Goal: Transaction & Acquisition: Download file/media

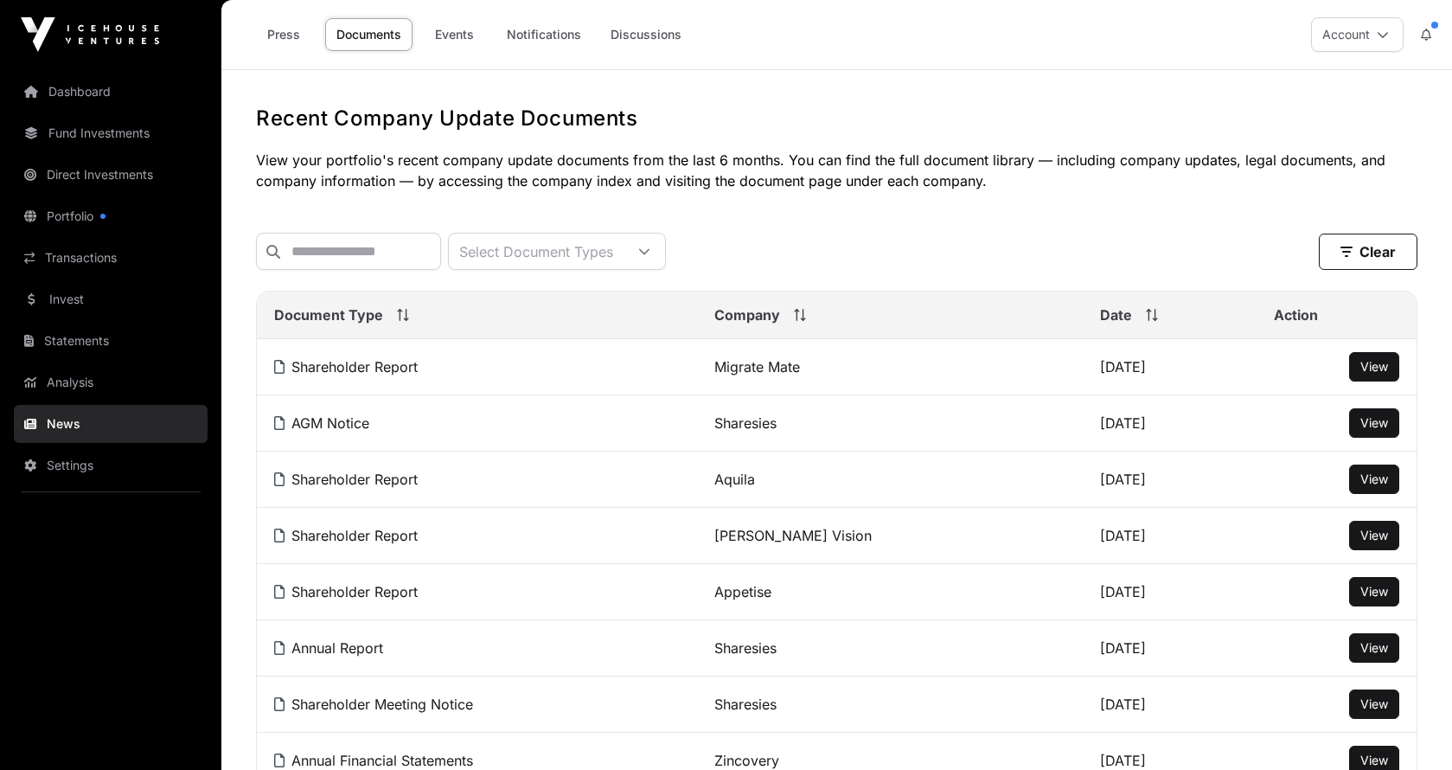
scroll to position [590, 0]
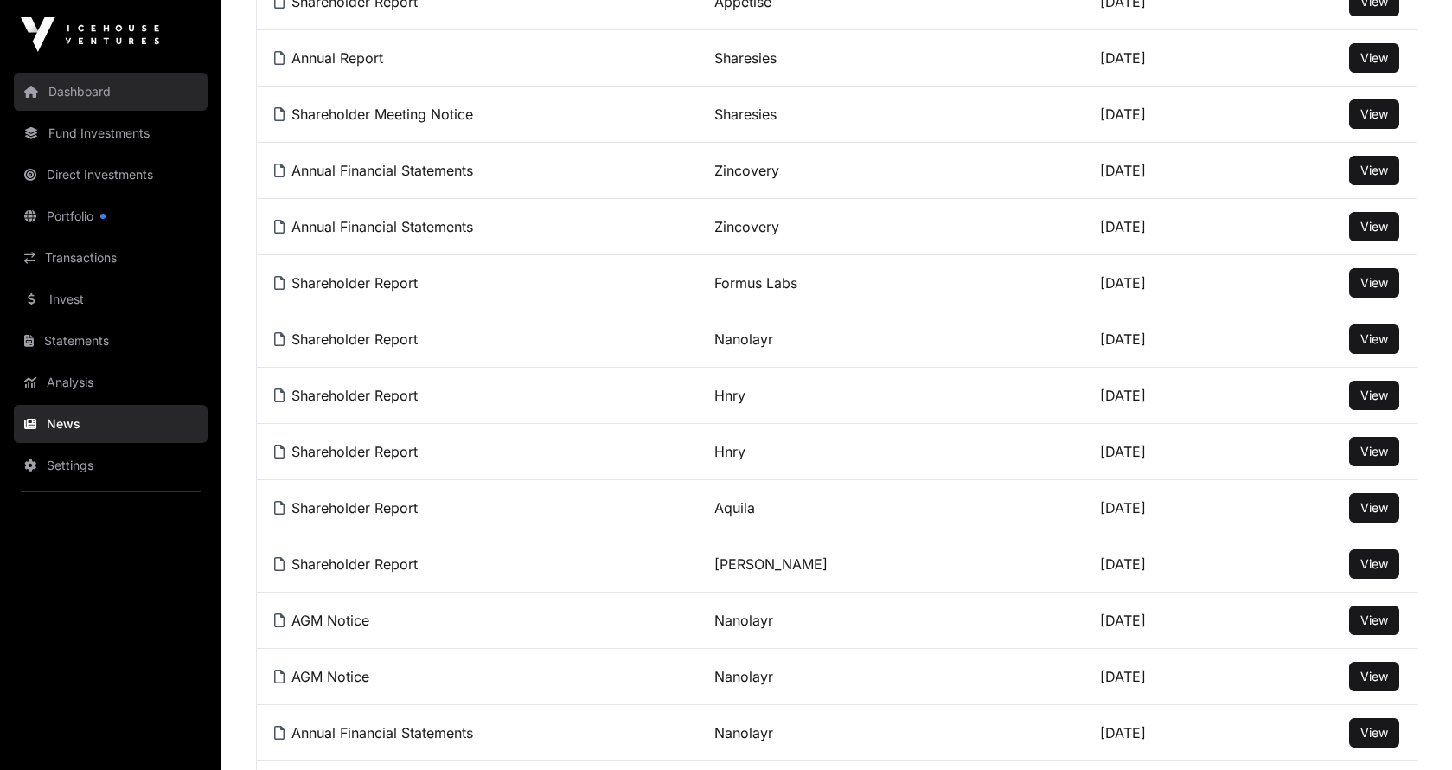
click at [67, 86] on link "Dashboard" at bounding box center [111, 92] width 194 height 38
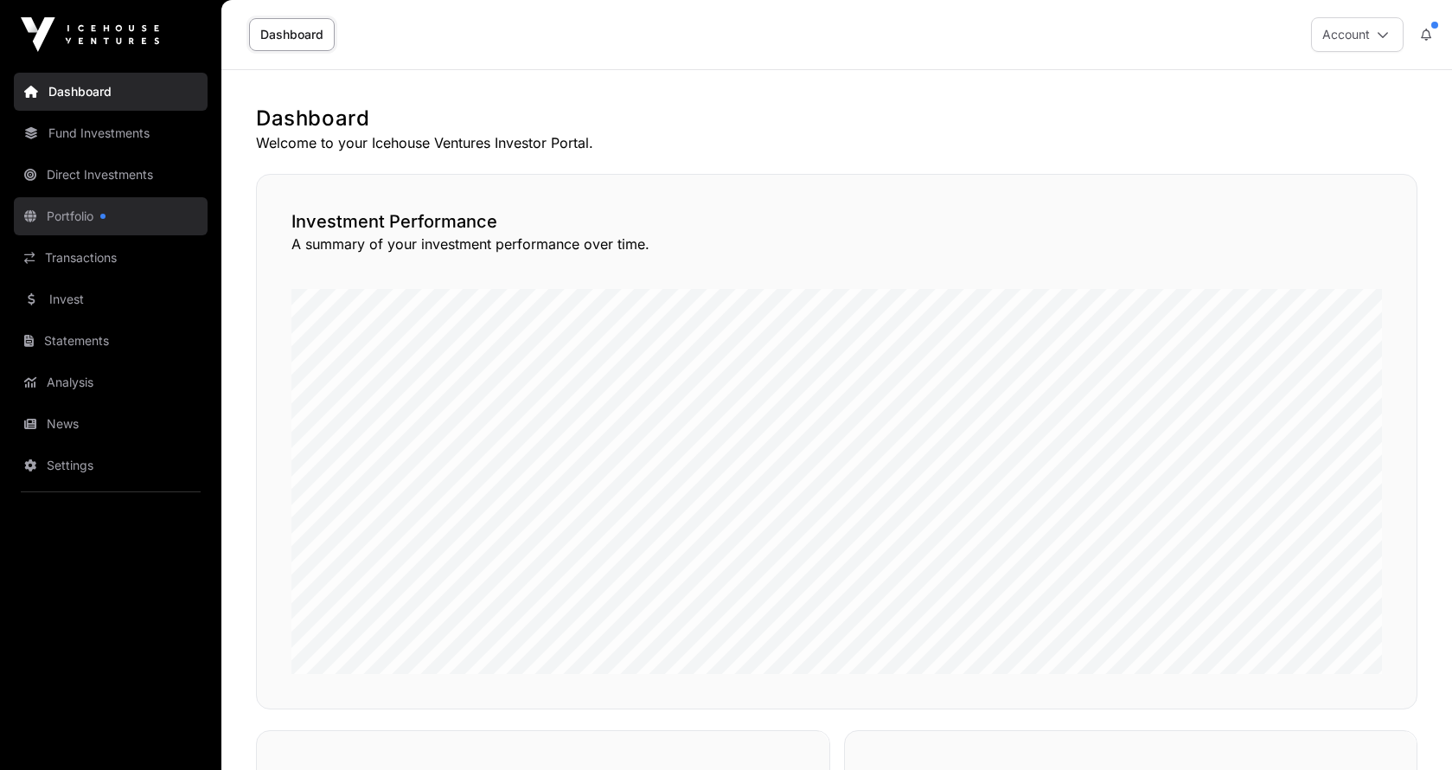
click at [98, 217] on link "Portfolio" at bounding box center [111, 216] width 194 height 38
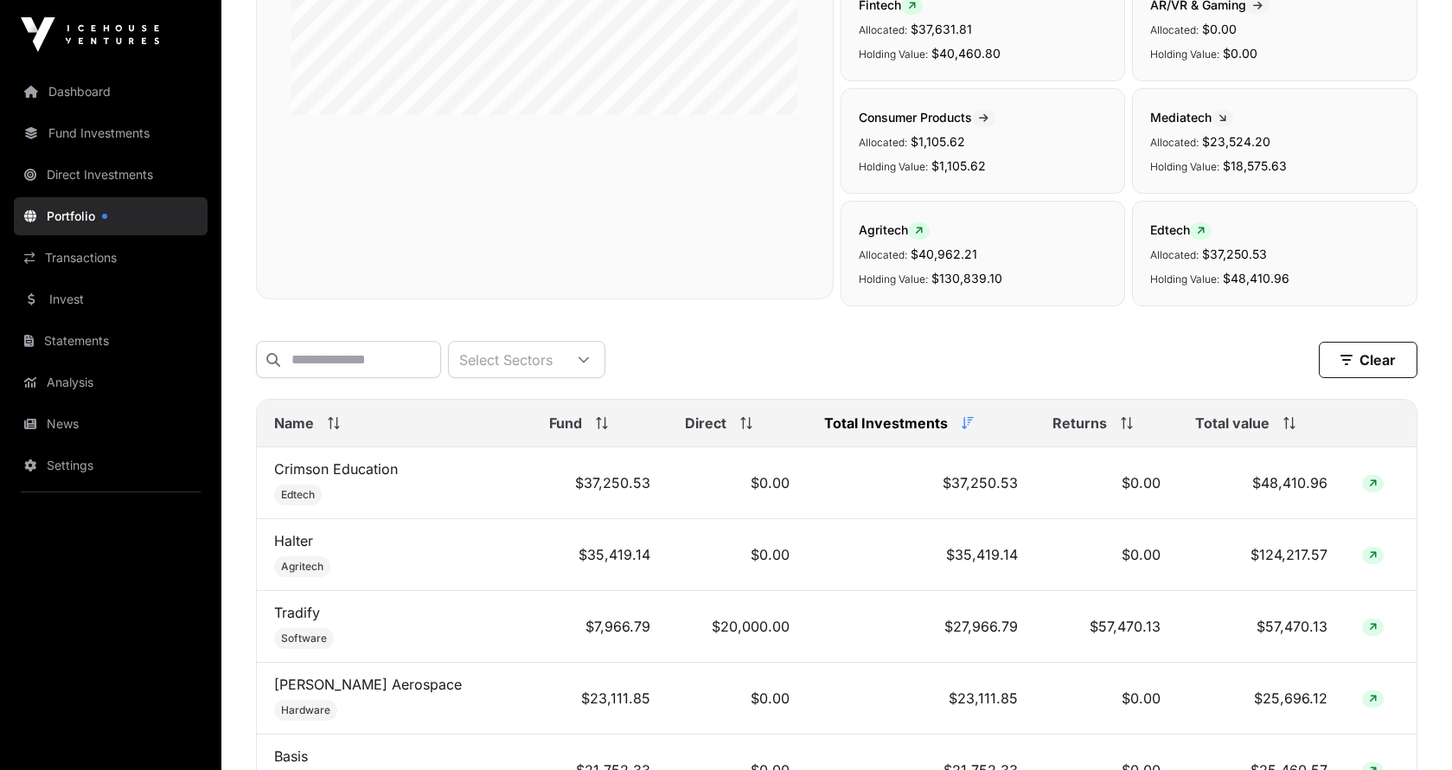
scroll to position [404, 0]
click at [100, 252] on link "Transactions" at bounding box center [111, 258] width 194 height 38
click at [90, 259] on link "Transactions" at bounding box center [111, 258] width 194 height 38
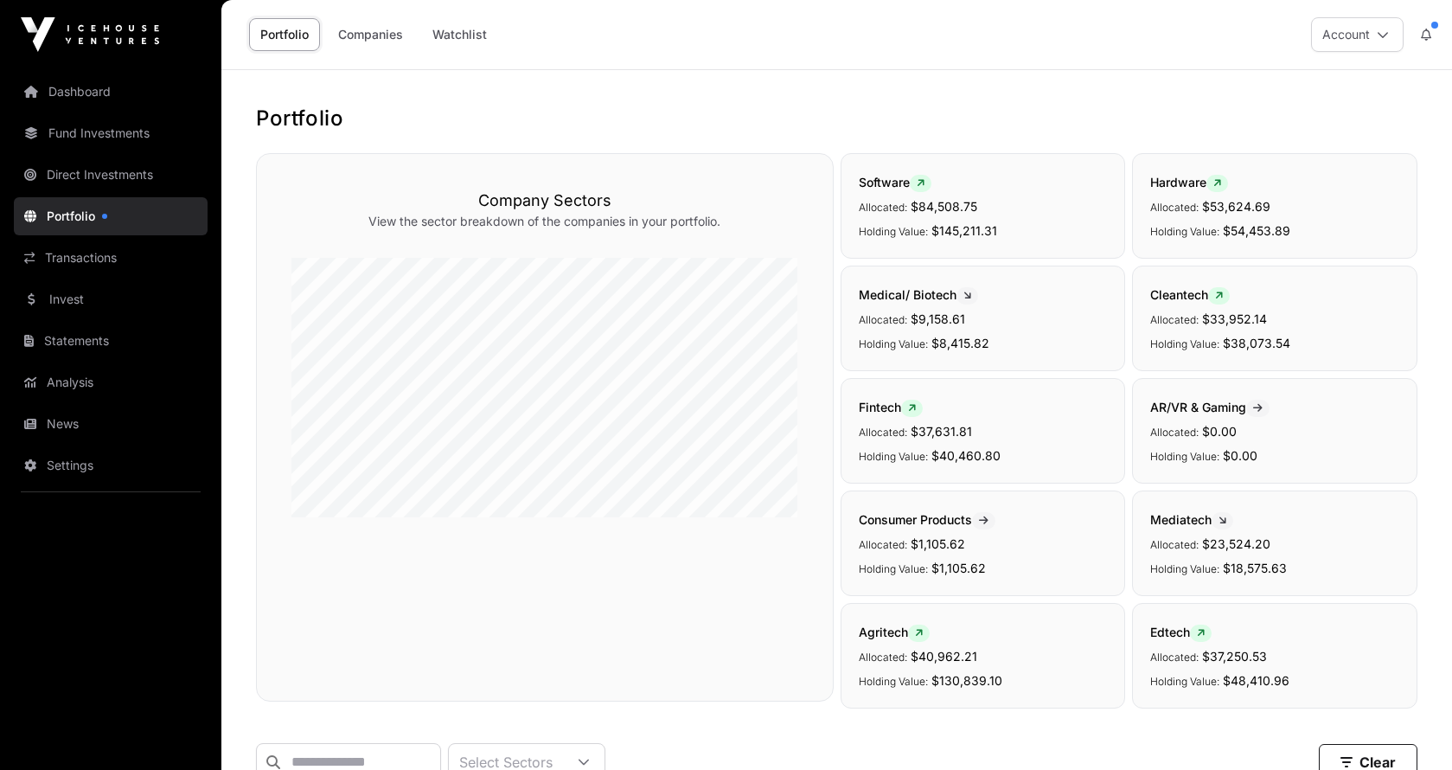
scroll to position [404, 0]
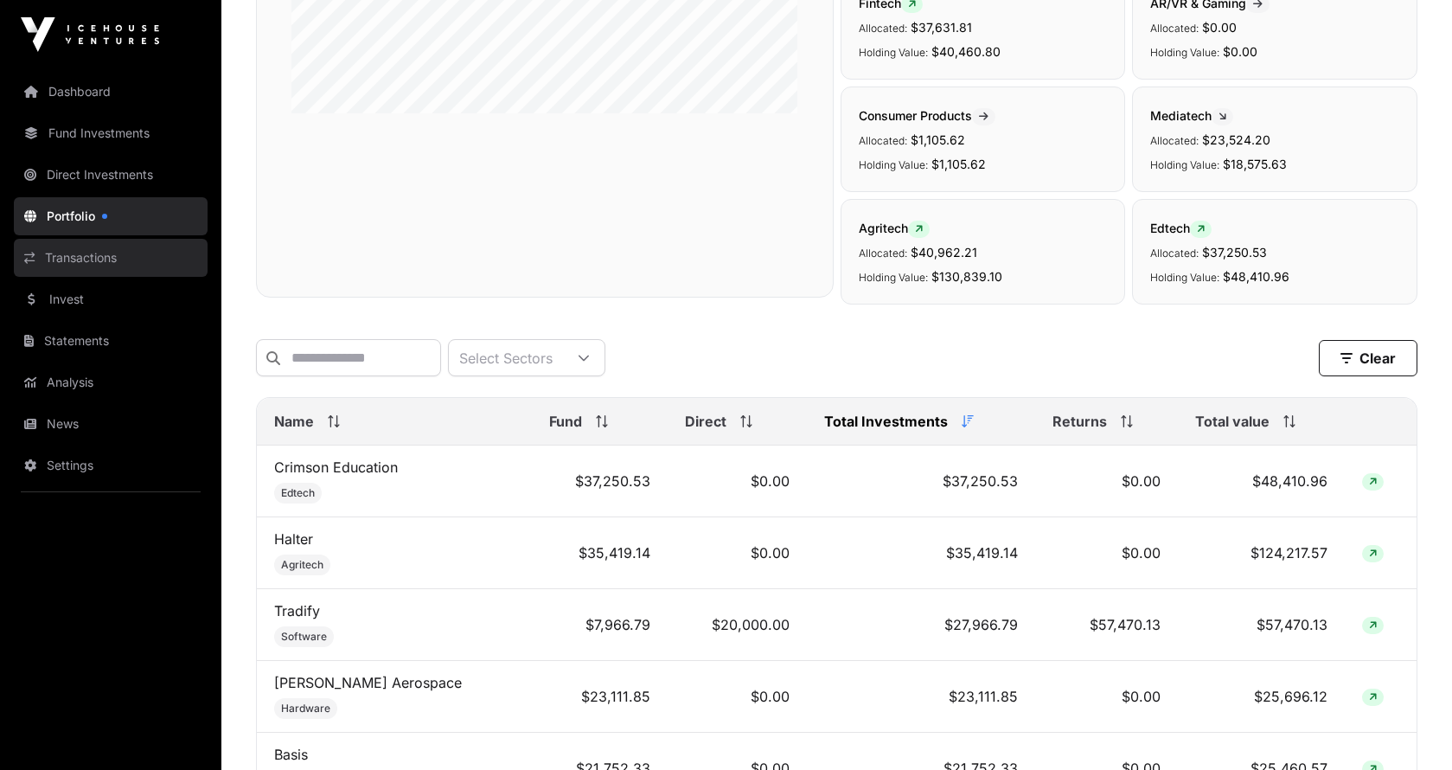
click at [97, 259] on link "Transactions" at bounding box center [111, 258] width 194 height 38
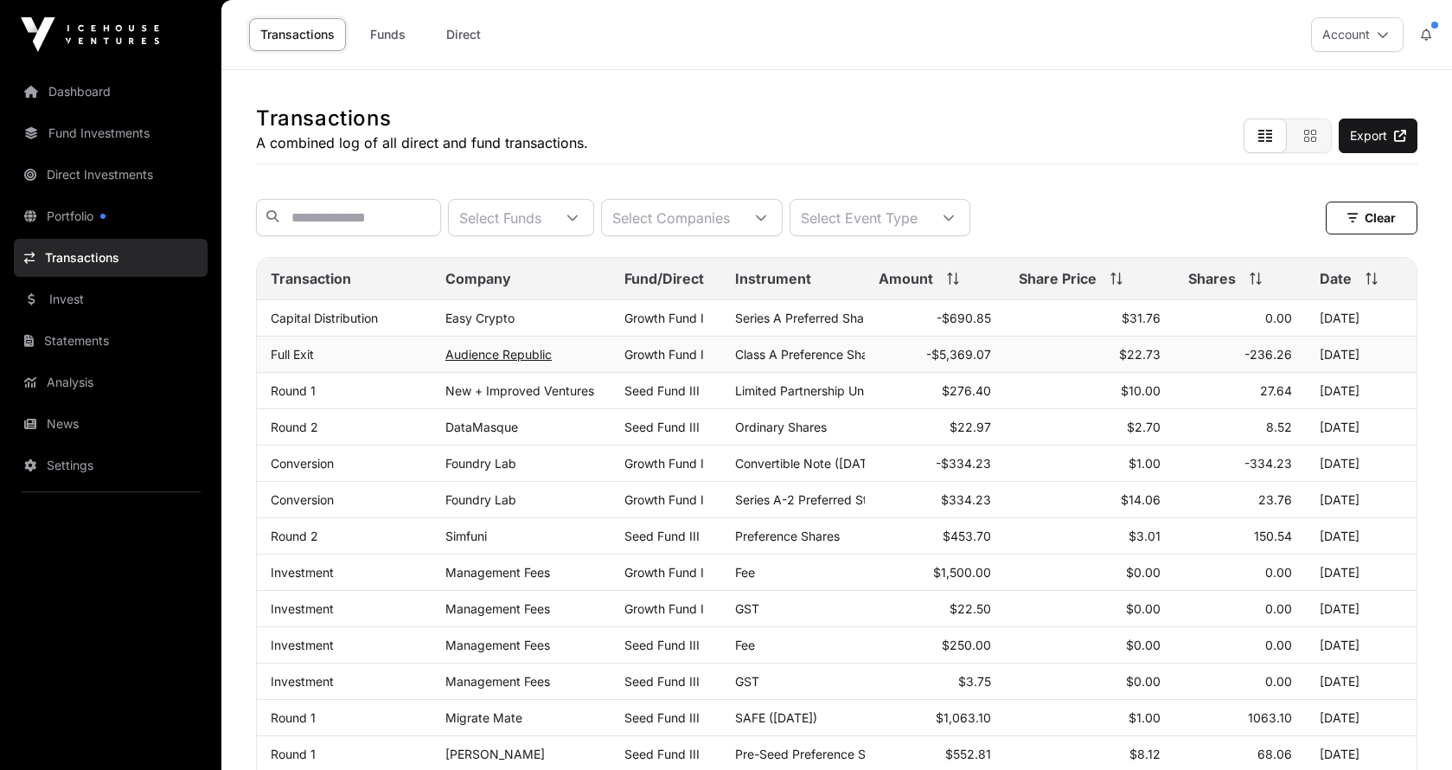
click at [504, 361] on link "Audience Republic" at bounding box center [498, 354] width 106 height 15
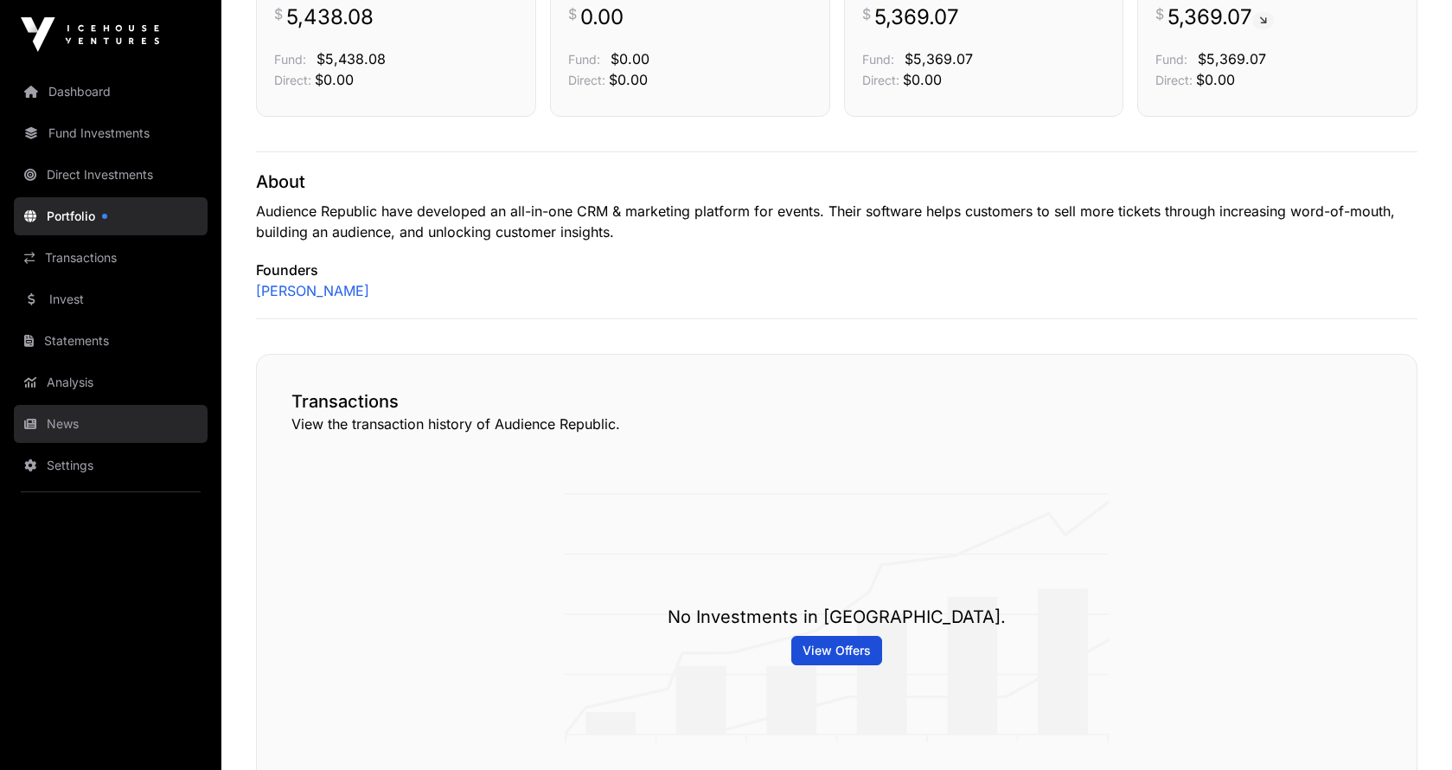
scroll to position [514, 0]
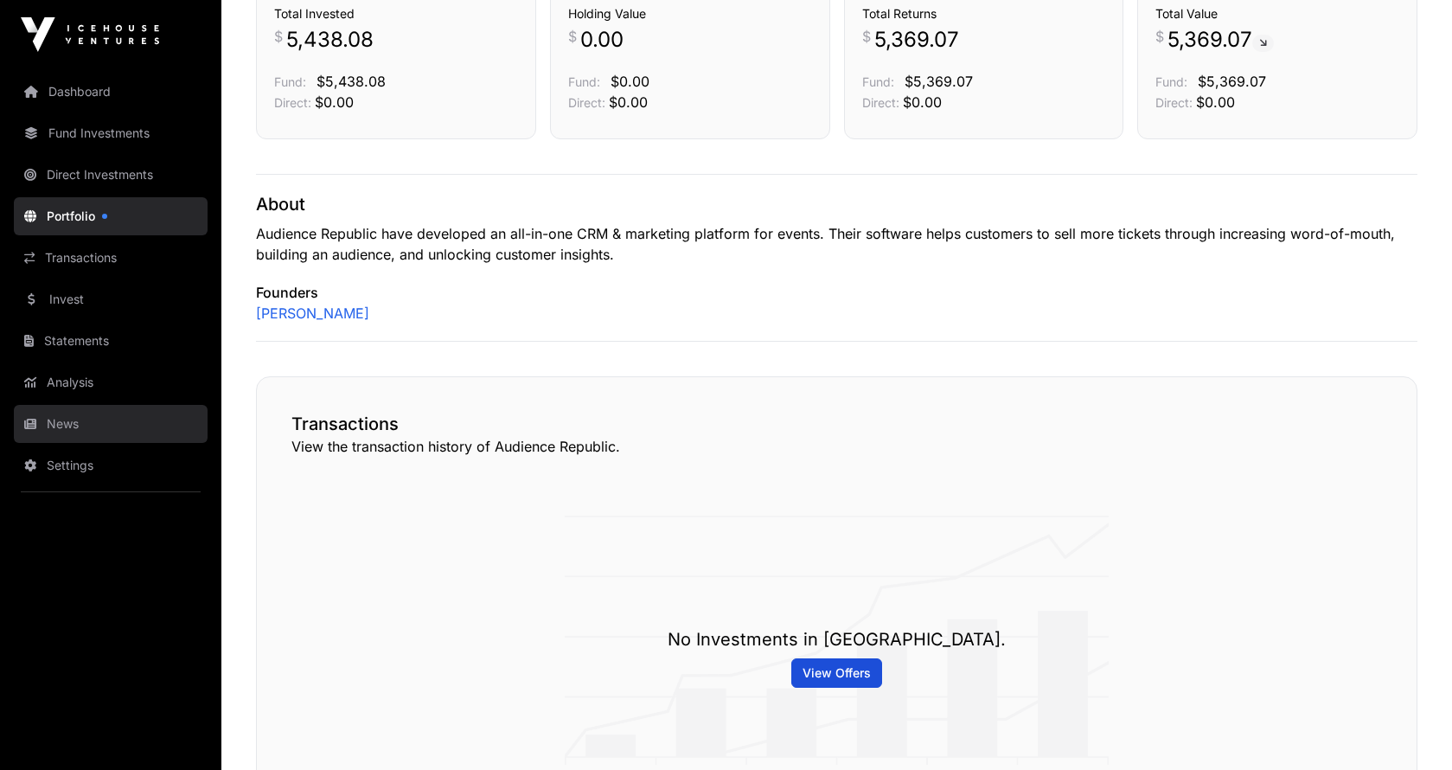
click at [74, 430] on link "News" at bounding box center [111, 424] width 194 height 38
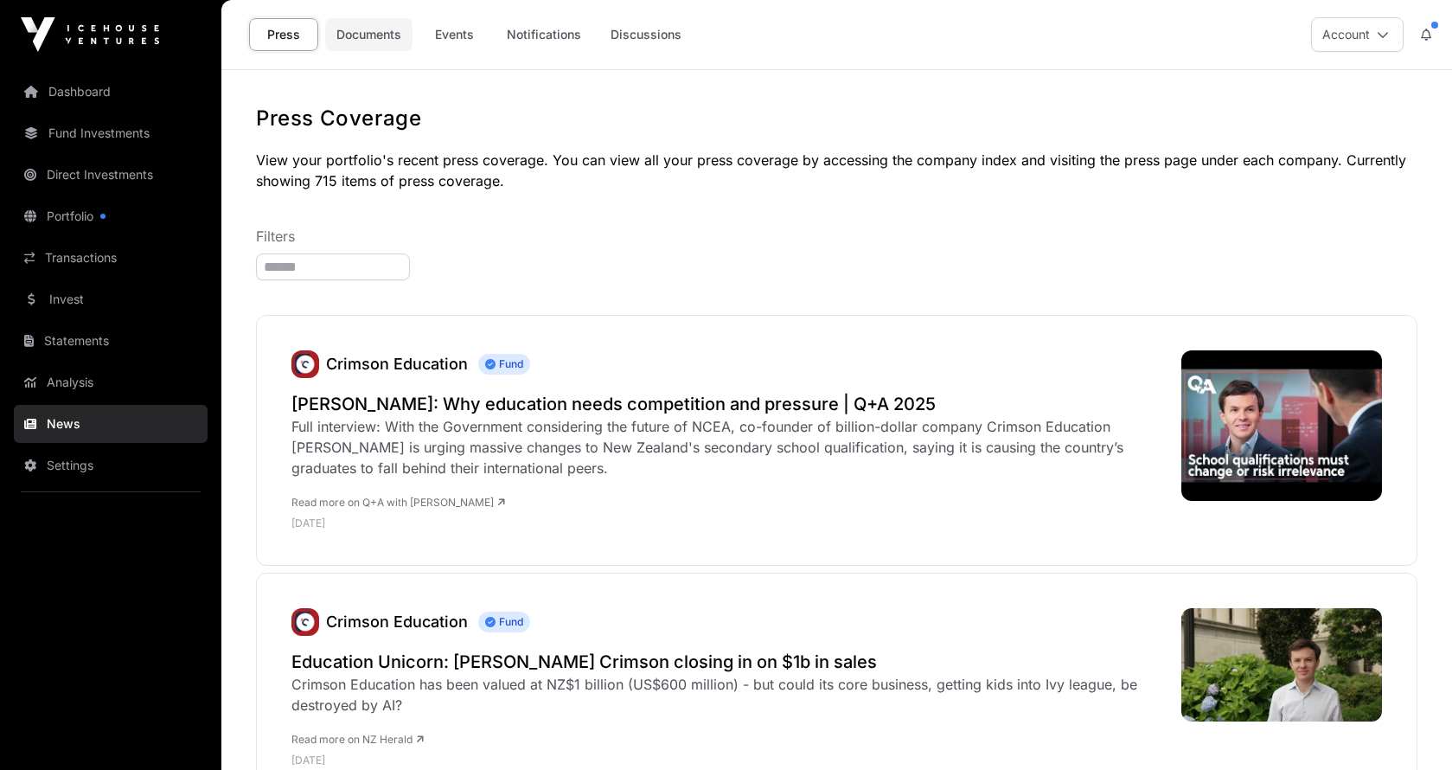
click at [387, 34] on link "Documents" at bounding box center [368, 34] width 87 height 33
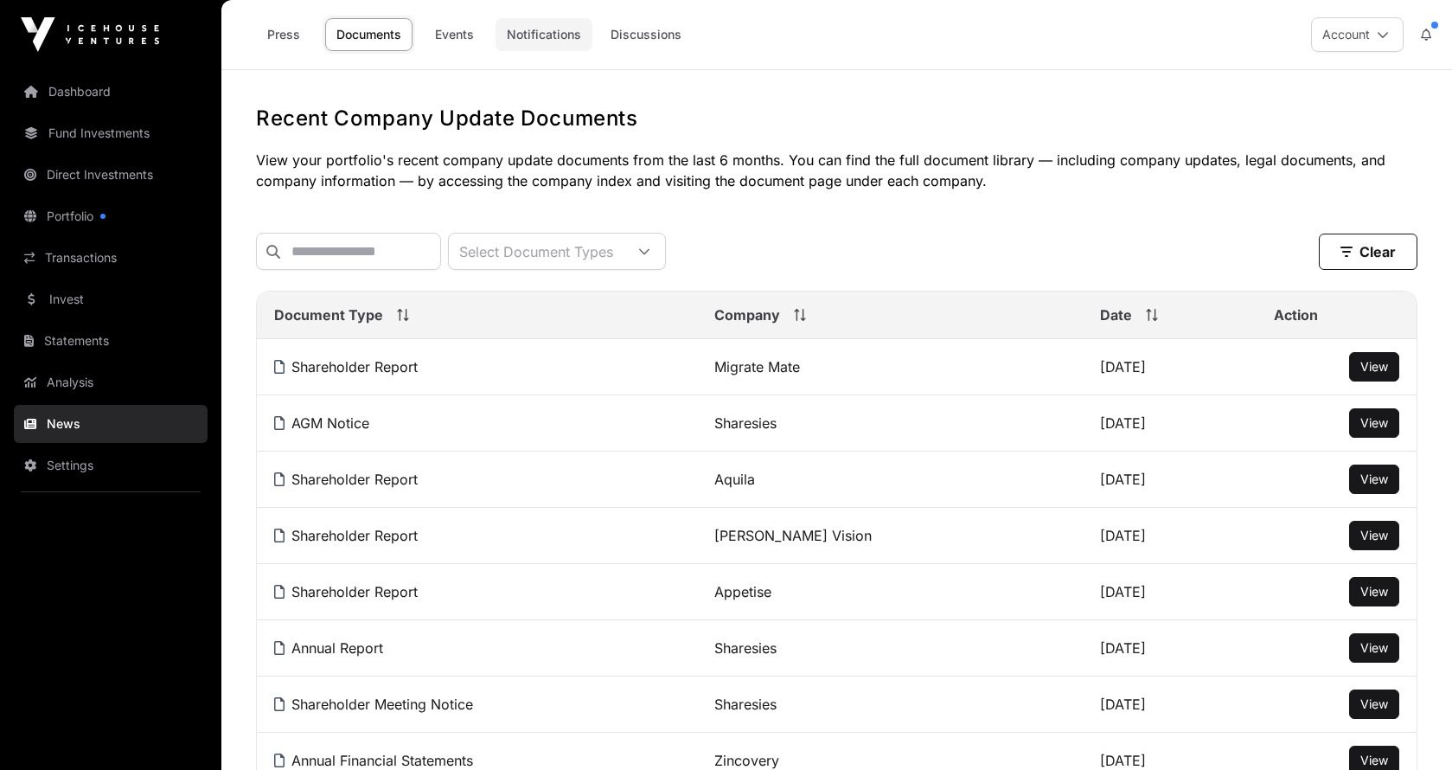
click at [568, 35] on link "Notifications" at bounding box center [544, 34] width 97 height 33
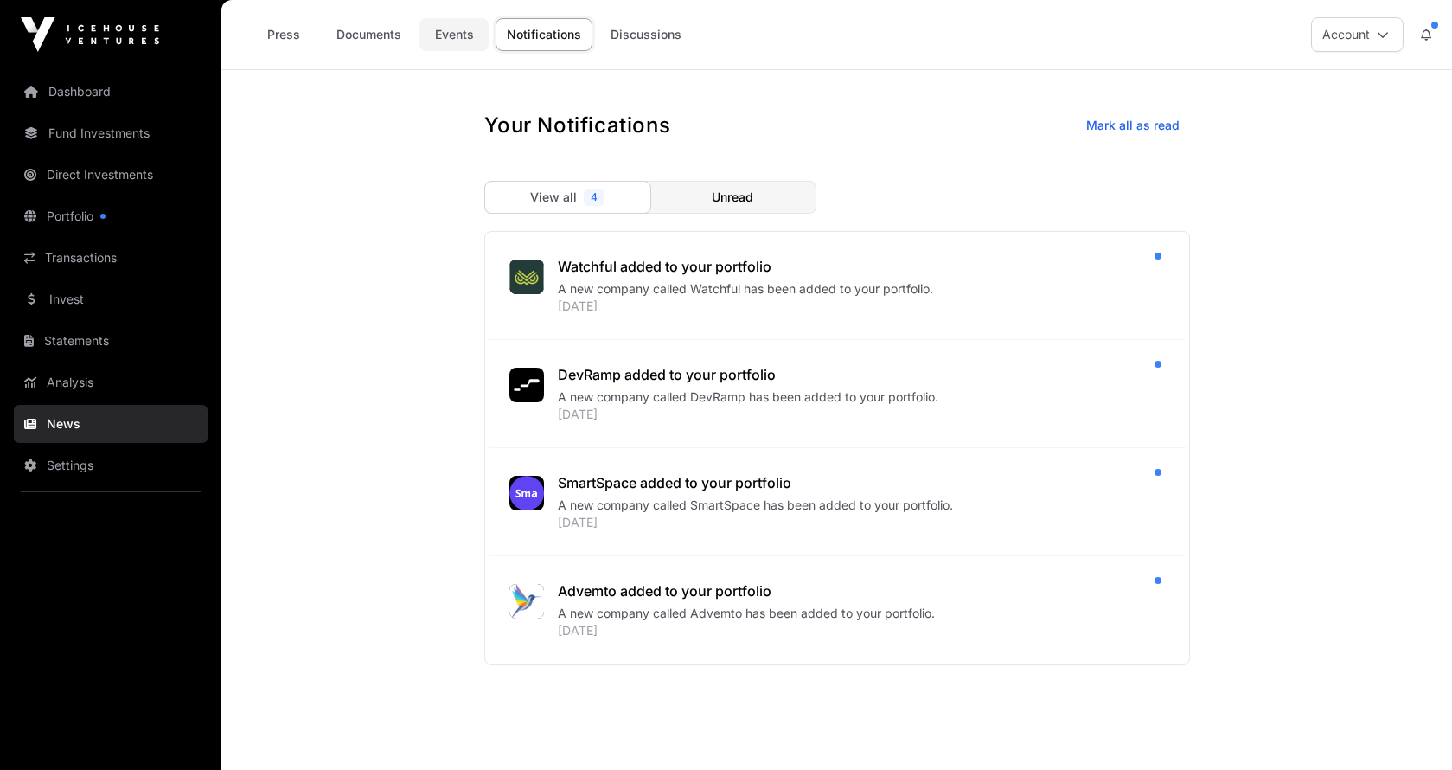
click at [459, 35] on link "Events" at bounding box center [453, 34] width 69 height 33
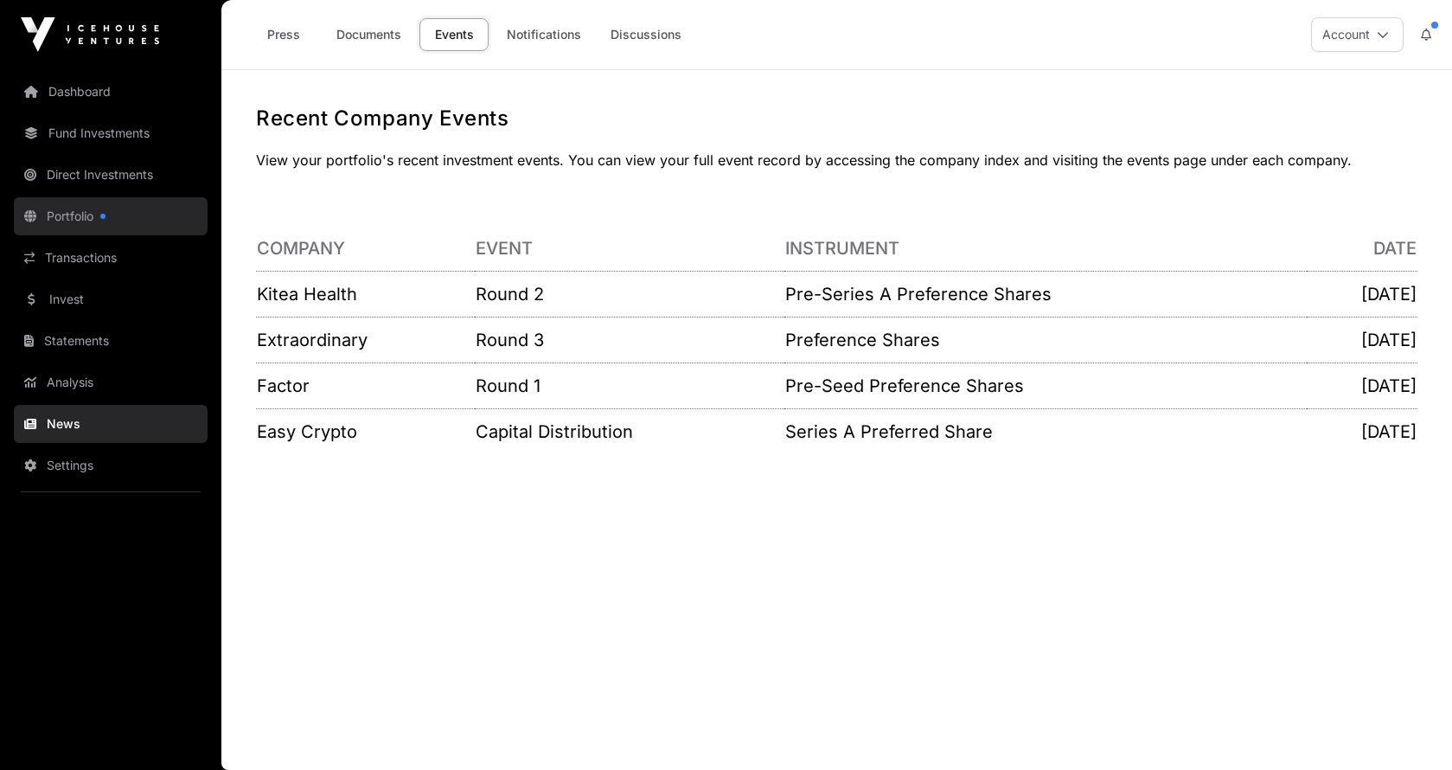
click at [81, 218] on link "Portfolio" at bounding box center [111, 216] width 194 height 38
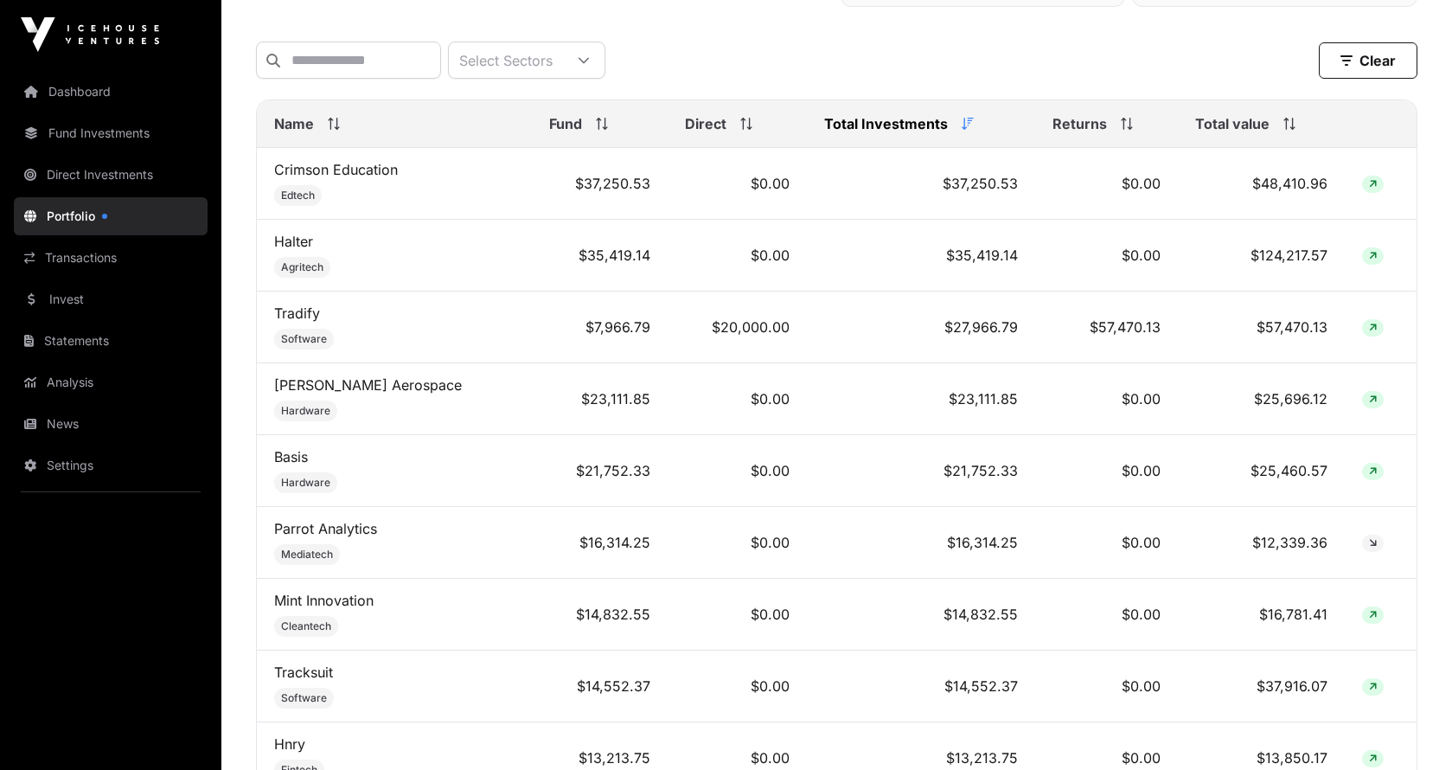
scroll to position [700, 0]
click at [302, 123] on span "Name" at bounding box center [294, 125] width 40 height 21
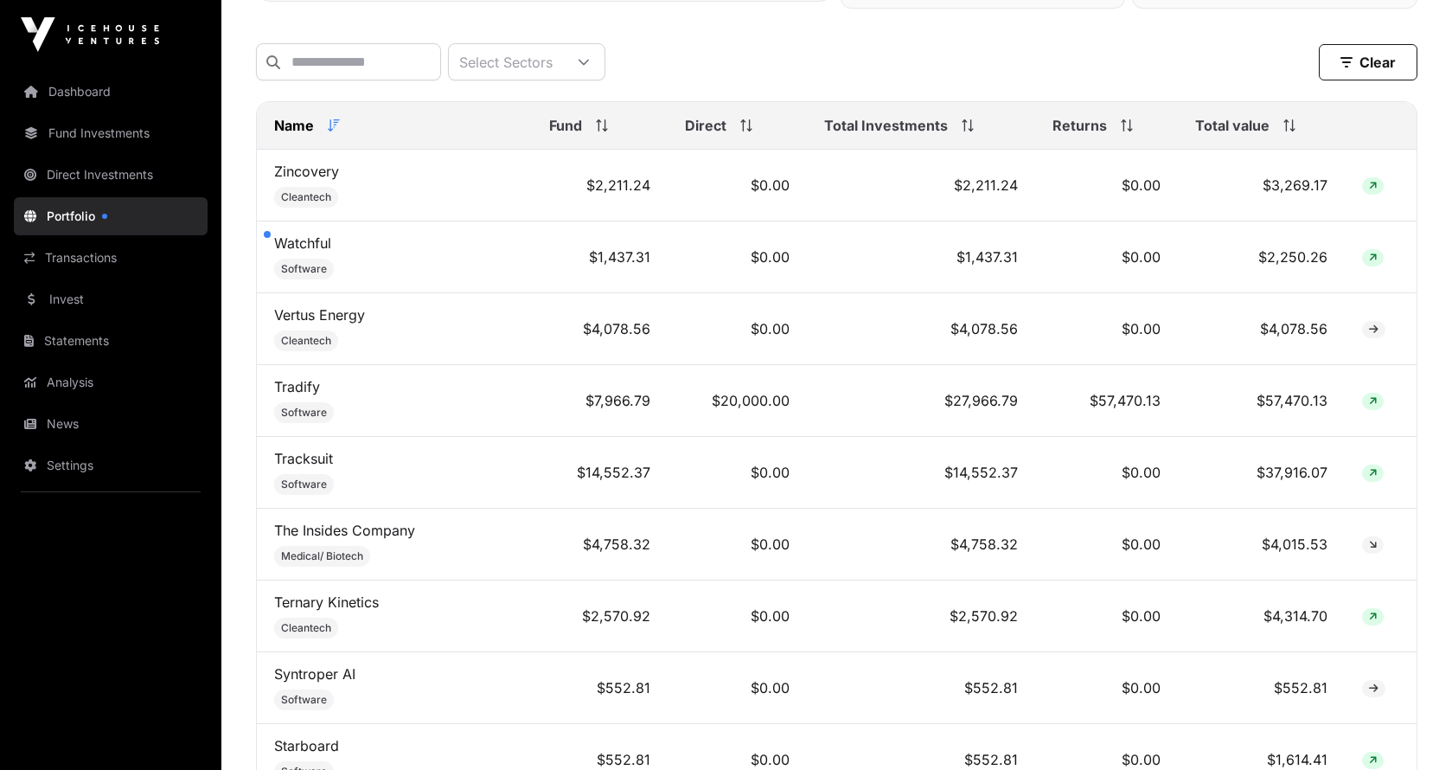
click at [302, 123] on span "Name" at bounding box center [294, 125] width 40 height 21
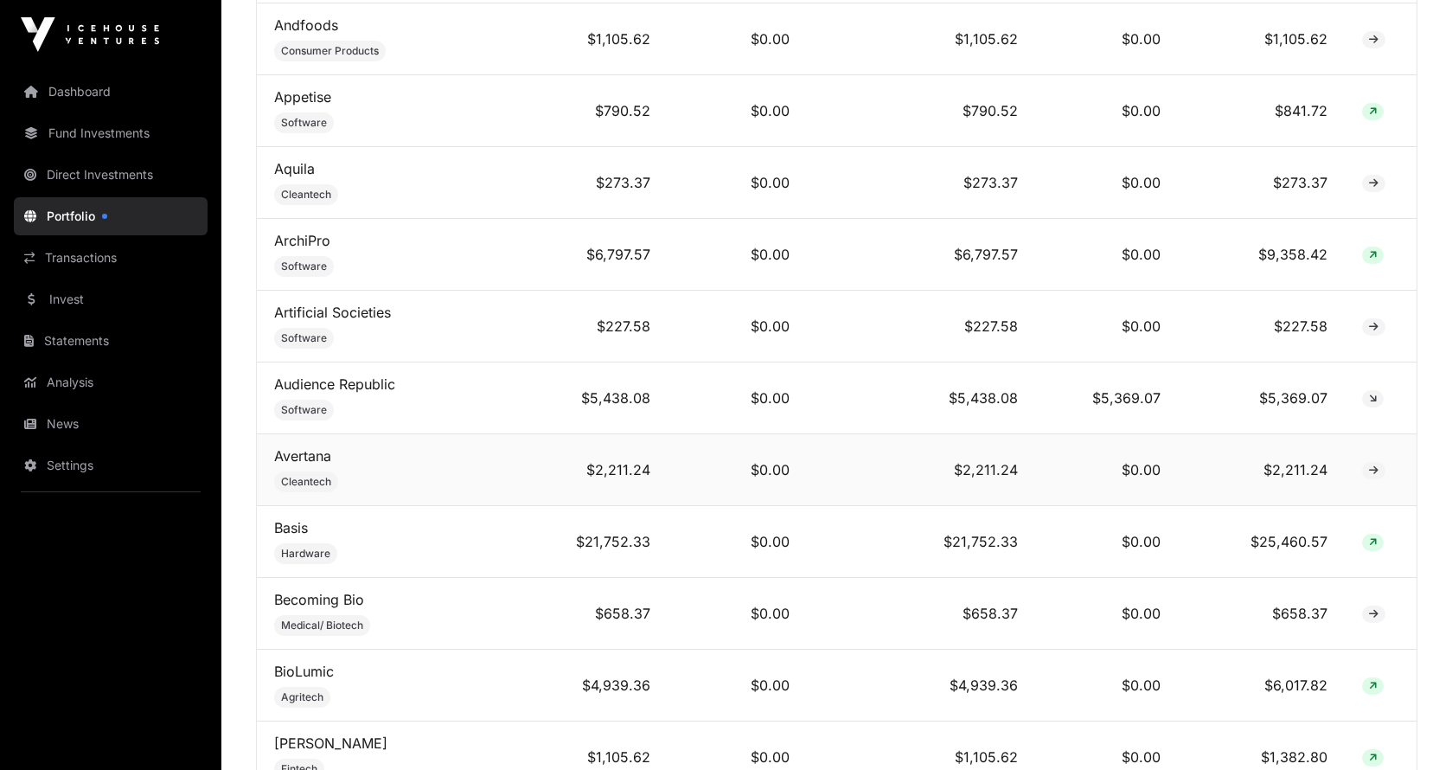
scroll to position [990, 0]
click at [345, 385] on link "Audience Republic" at bounding box center [334, 383] width 121 height 17
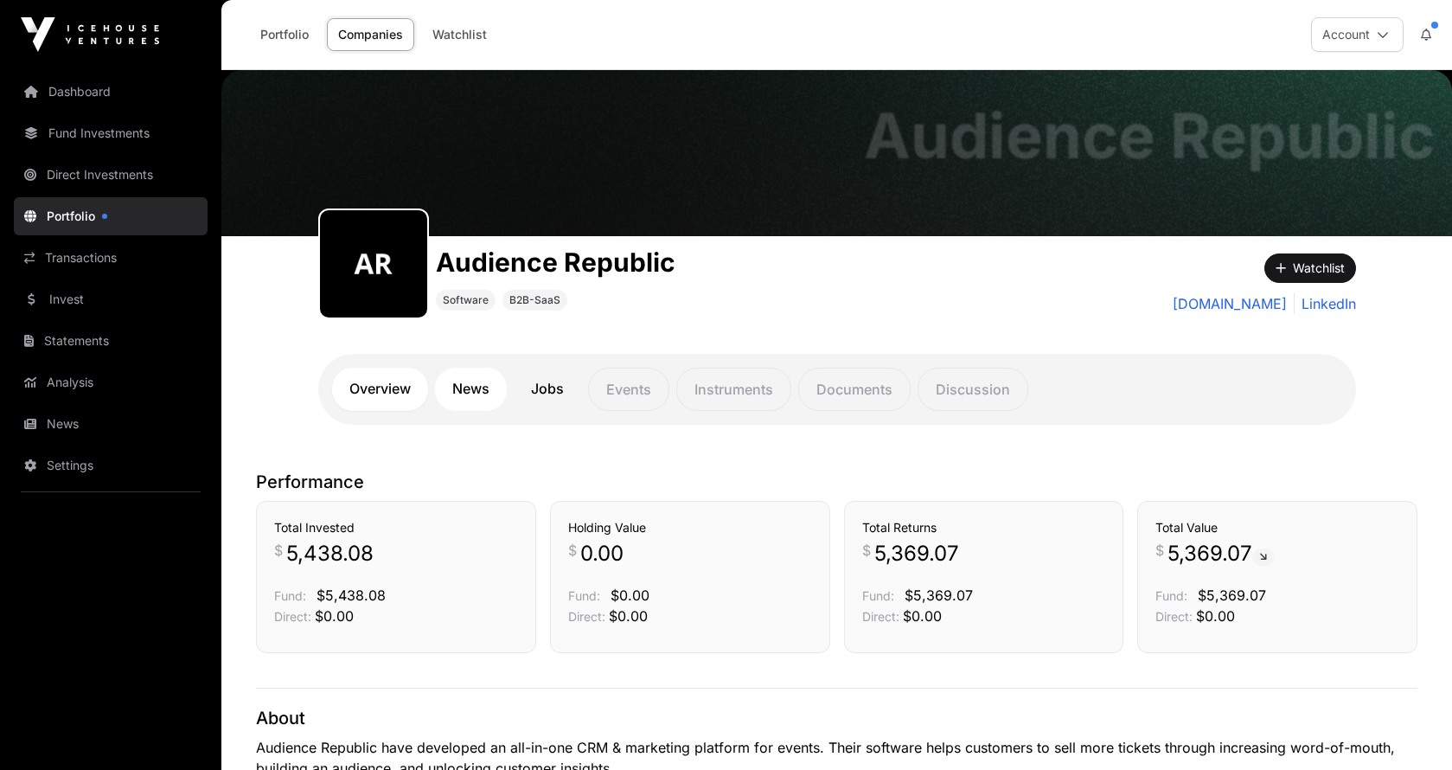
click at [473, 389] on link "News" at bounding box center [471, 389] width 72 height 43
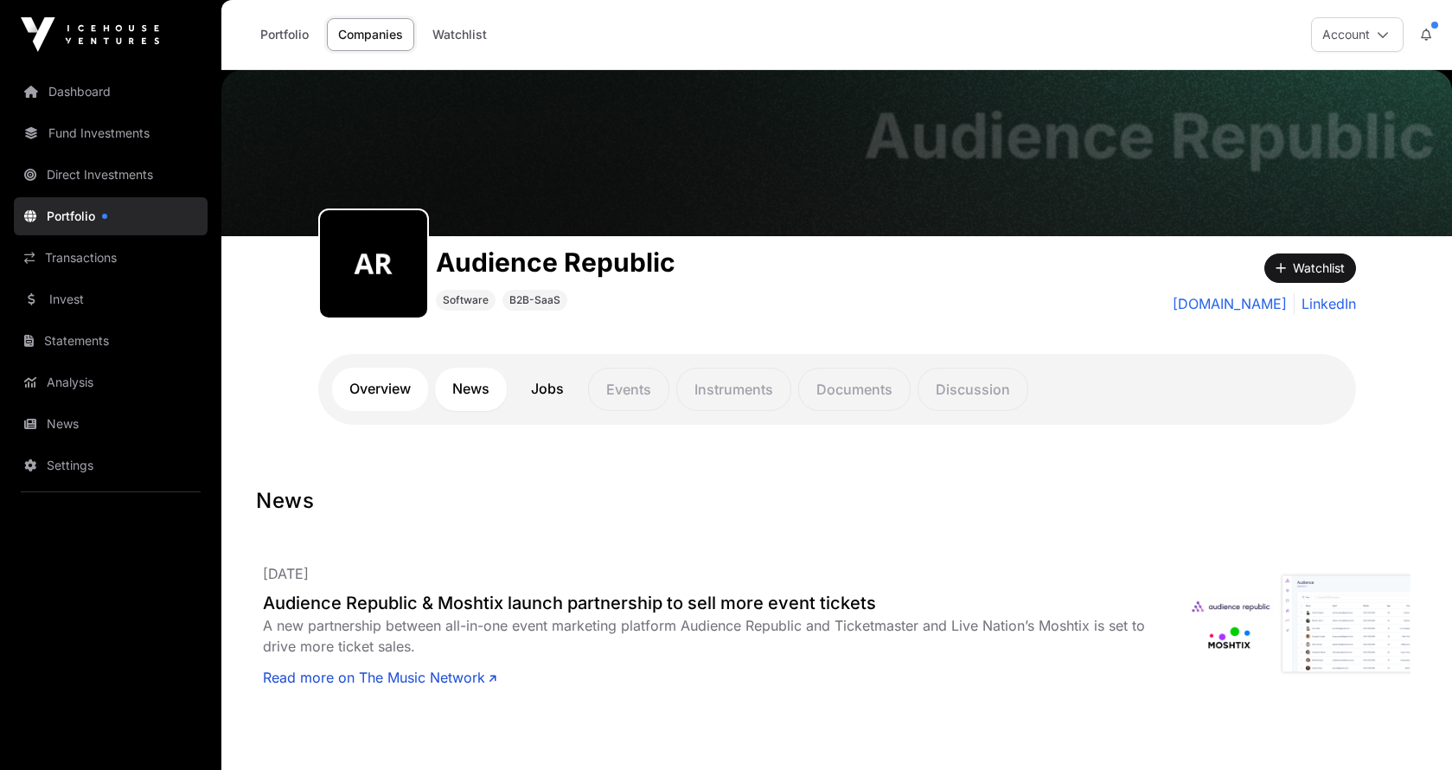
click at [363, 388] on link "Overview" at bounding box center [380, 389] width 96 height 43
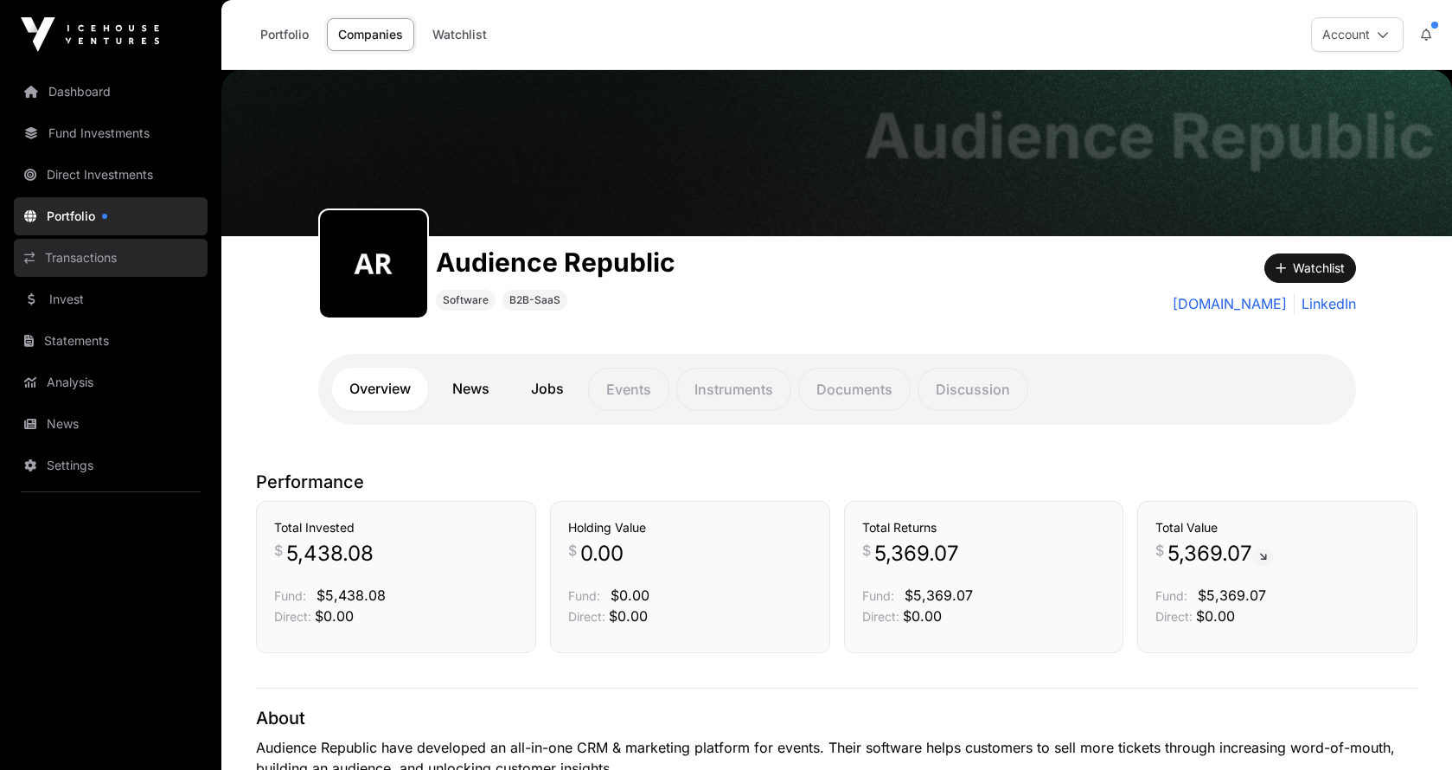
click at [75, 252] on link "Transactions" at bounding box center [111, 258] width 194 height 38
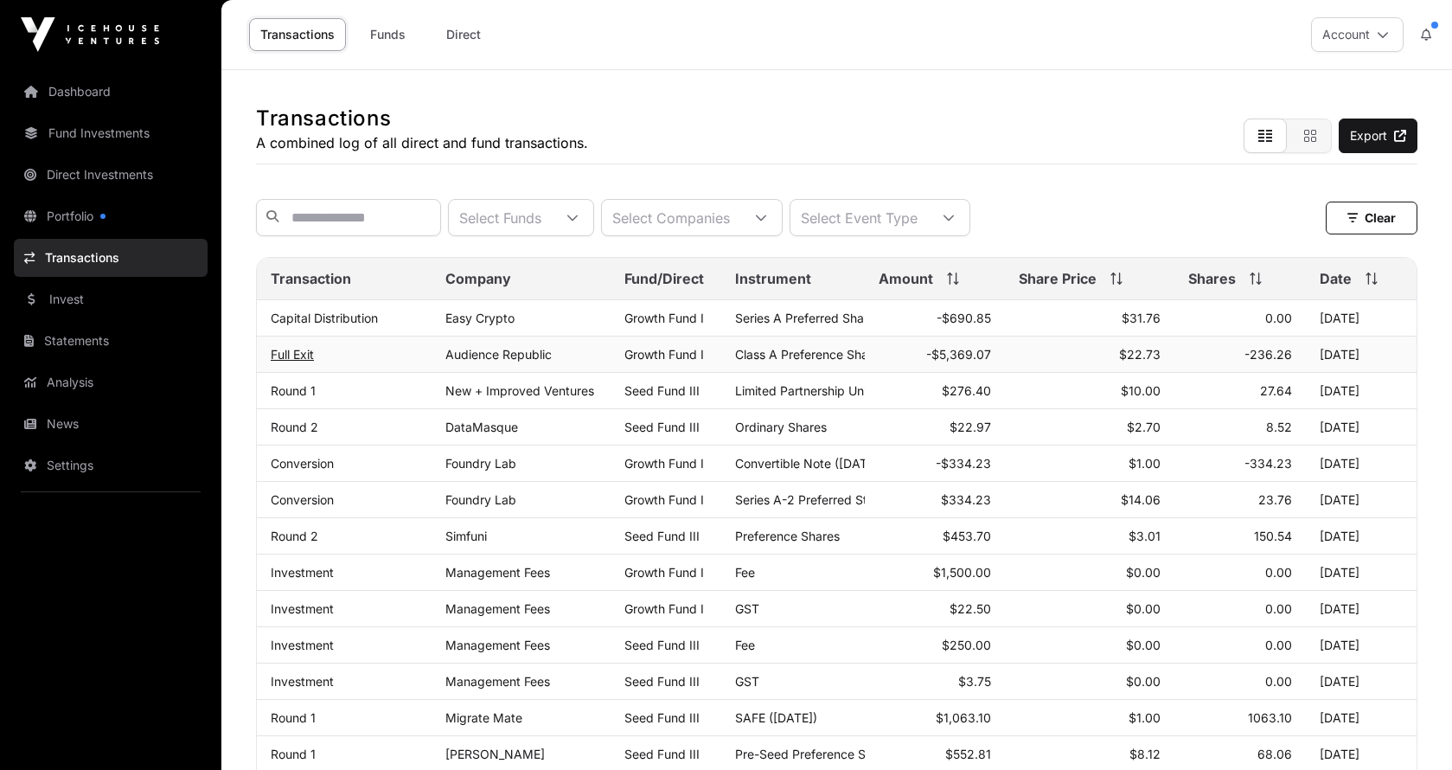
click at [300, 359] on link "Full Exit" at bounding box center [292, 354] width 43 height 15
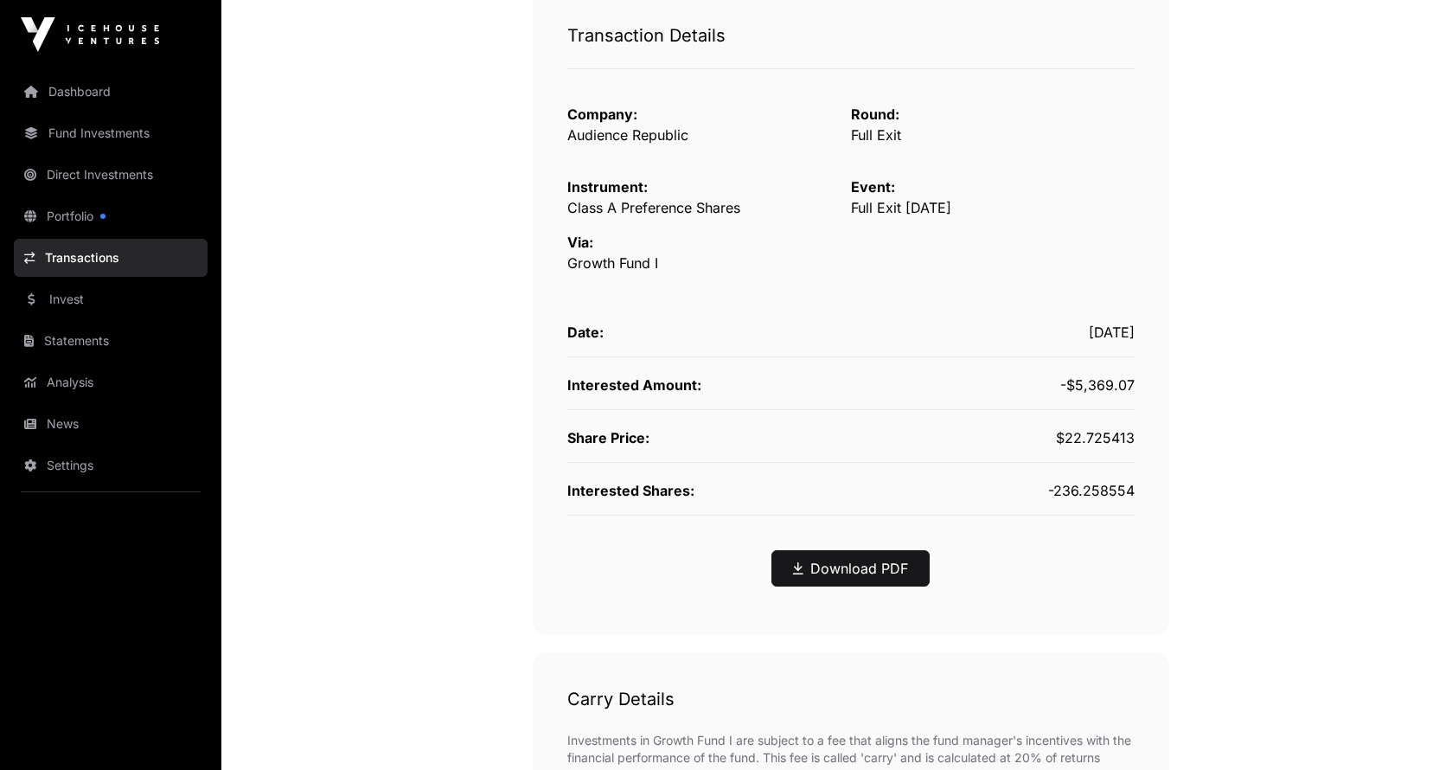
scroll to position [141, 0]
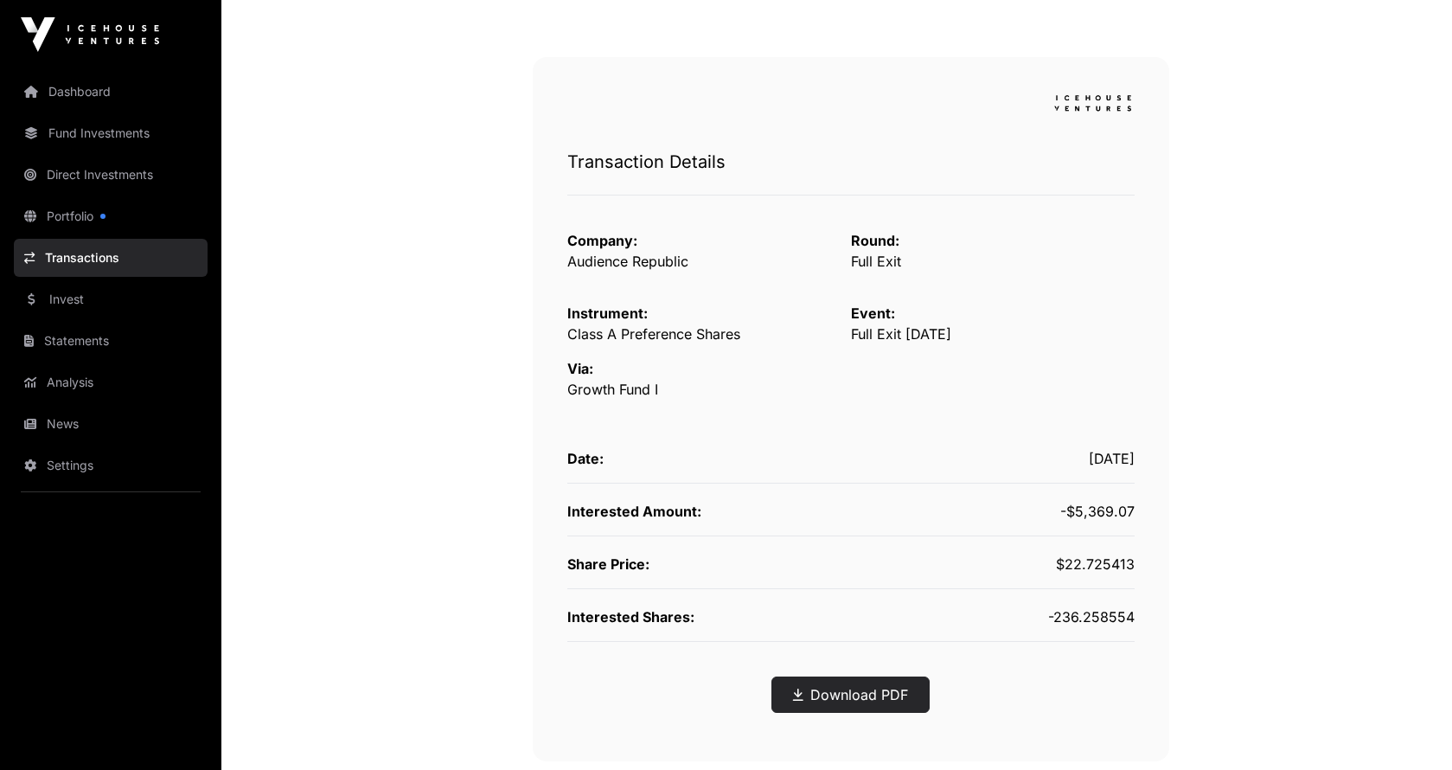
click at [874, 695] on link "Download PDF" at bounding box center [850, 694] width 115 height 21
click at [108, 131] on link "Fund Investments" at bounding box center [111, 133] width 194 height 38
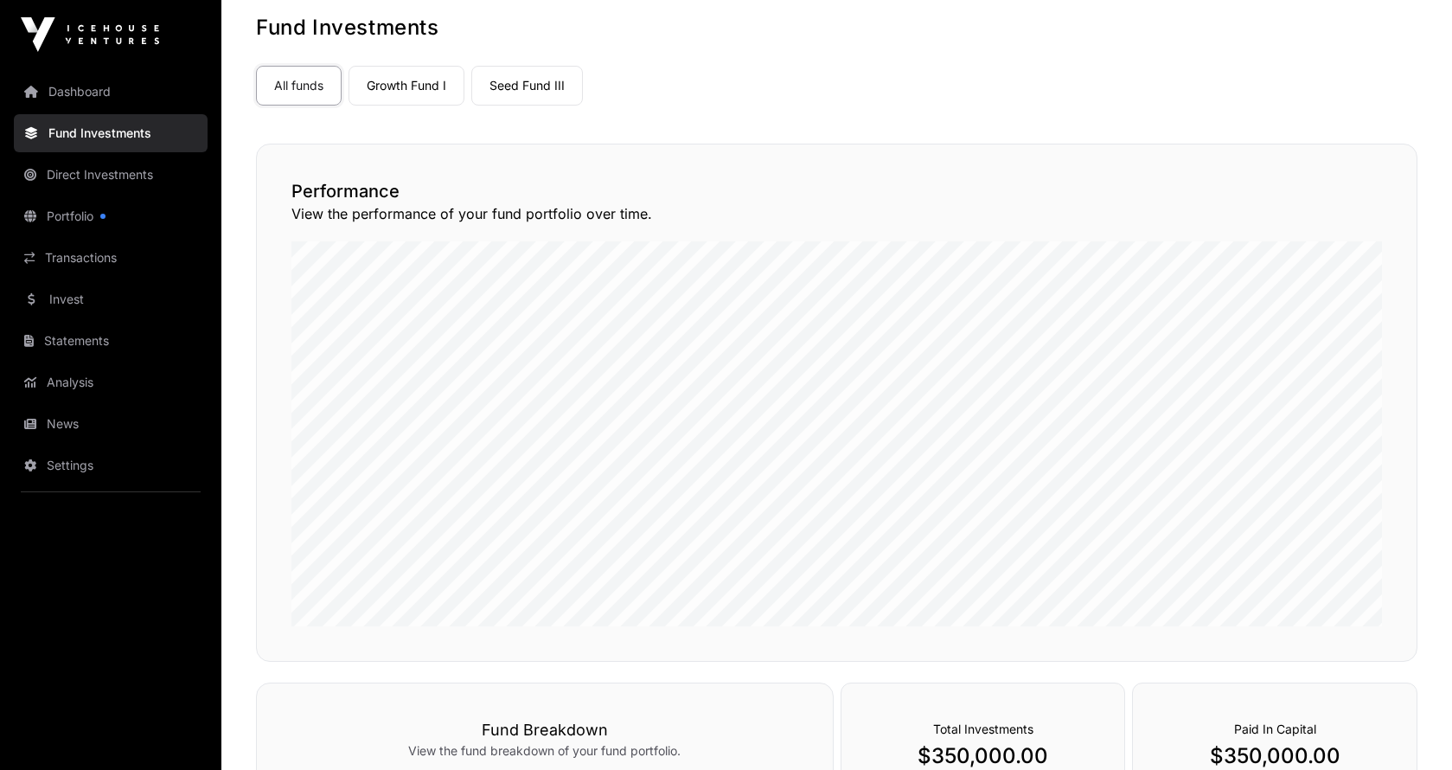
scroll to position [90, 0]
click at [78, 95] on link "Dashboard" at bounding box center [111, 92] width 194 height 38
